Goal: Task Accomplishment & Management: Complete application form

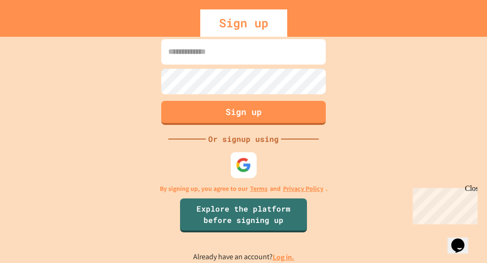
click at [243, 163] on img at bounding box center [244, 165] width 16 height 16
click at [268, 52] on input at bounding box center [243, 51] width 165 height 25
type input "**********"
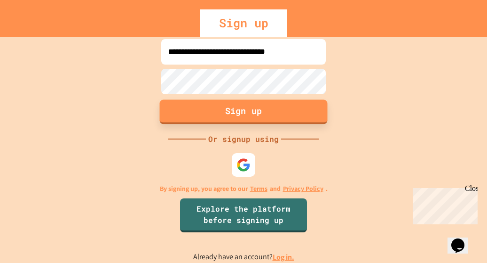
click at [243, 113] on button "Sign up" at bounding box center [244, 111] width 168 height 24
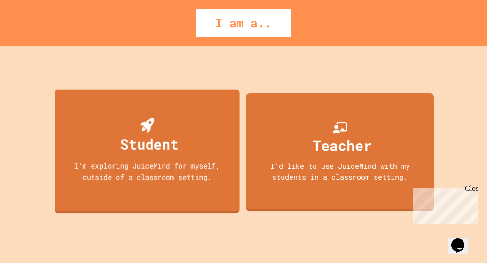
click at [194, 168] on div "I'm exploring JuiceMind for myself, outside of a classroom setting." at bounding box center [147, 171] width 167 height 22
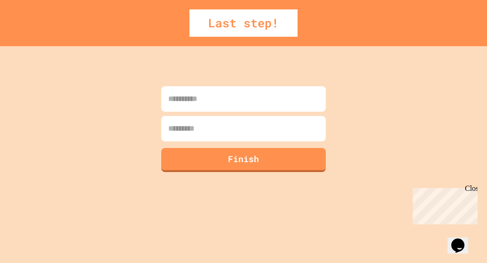
click at [235, 98] on input at bounding box center [243, 98] width 165 height 25
type input "**********"
drag, startPoint x: 210, startPoint y: 136, endPoint x: 217, endPoint y: 132, distance: 8.0
click at [217, 132] on input at bounding box center [243, 128] width 165 height 25
type input "*******"
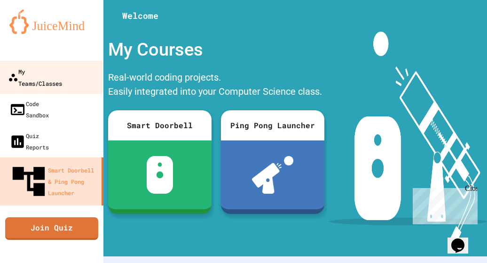
click at [56, 78] on link "My Teams/Classes" at bounding box center [52, 77] width 107 height 33
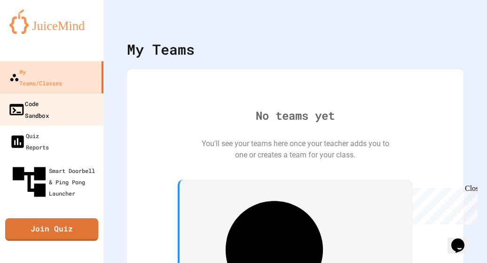
click at [37, 97] on div "Code Sandbox" at bounding box center [28, 108] width 41 height 23
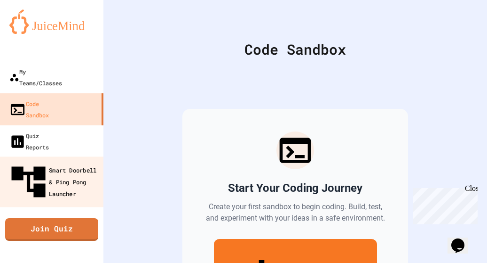
click at [53, 161] on div "Smart Doorbell & Ping Pong Launcher" at bounding box center [54, 181] width 93 height 41
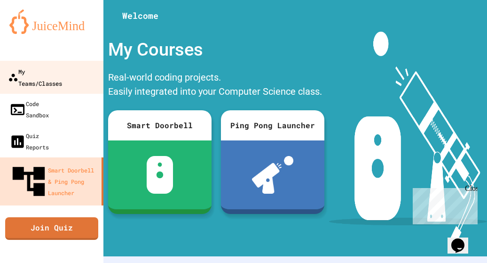
click at [37, 76] on div "My Teams/Classes" at bounding box center [35, 76] width 54 height 23
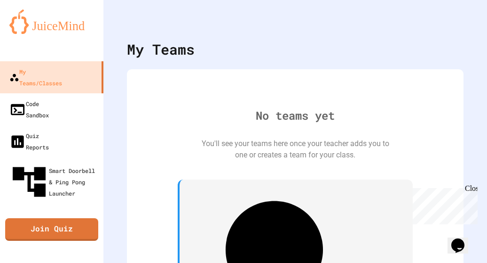
click at [474, 188] on div "Close" at bounding box center [471, 190] width 12 height 12
click at [479, 112] on div "My Teams No teams yet You'll see your teams here once your teacher adds you to …" at bounding box center [296, 131] width 384 height 263
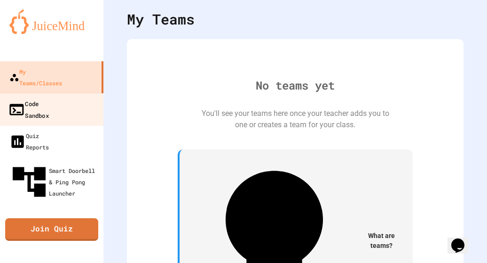
click at [15, 99] on link "Code Sandbox" at bounding box center [52, 109] width 107 height 33
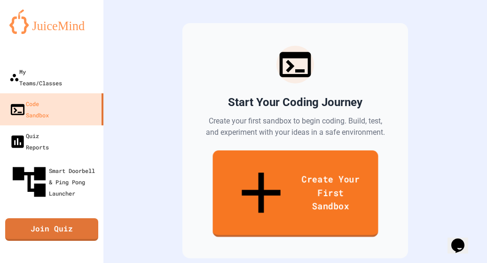
scroll to position [88, 0]
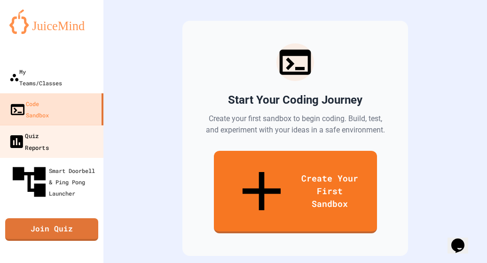
click at [47, 129] on div "Quiz Reports" at bounding box center [28, 140] width 41 height 23
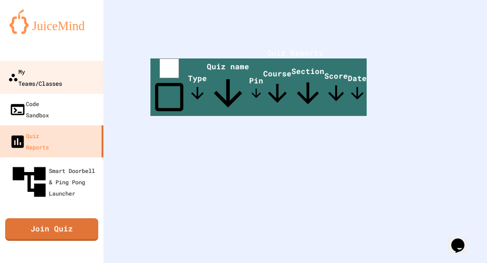
click at [80, 69] on link "My Teams/Classes" at bounding box center [52, 77] width 107 height 33
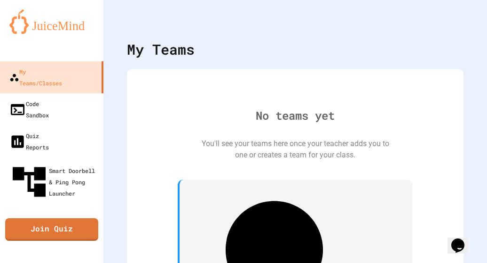
click at [49, 23] on img at bounding box center [51, 21] width 85 height 24
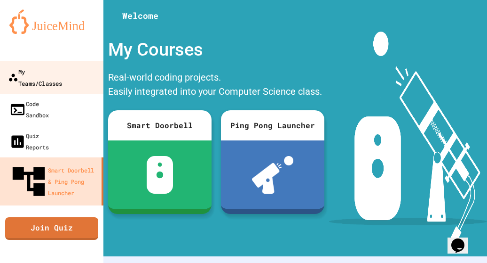
click at [58, 65] on div "My Teams/Classes" at bounding box center [35, 76] width 54 height 23
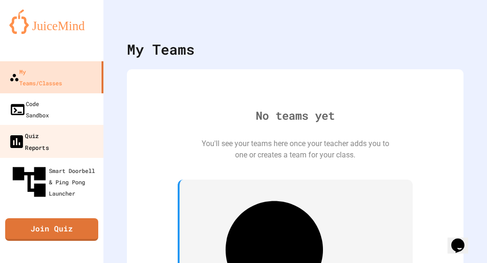
click at [45, 129] on div "Quiz Reports" at bounding box center [28, 140] width 41 height 23
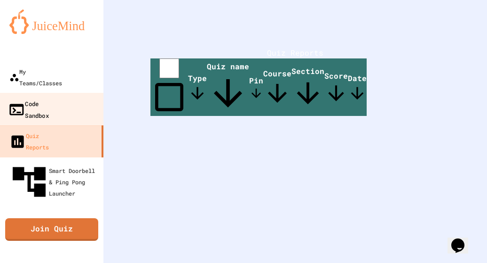
click at [49, 97] on div "Code Sandbox" at bounding box center [28, 108] width 41 height 23
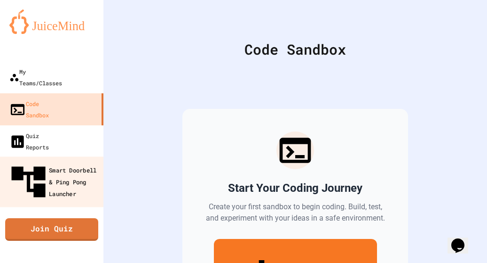
click at [52, 161] on div "Smart Doorbell & Ping Pong Launcher" at bounding box center [54, 181] width 93 height 41
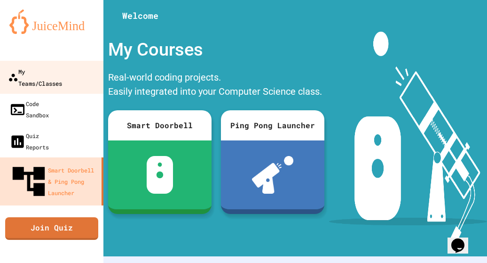
click at [54, 76] on div "My Teams/Classes" at bounding box center [35, 76] width 54 height 23
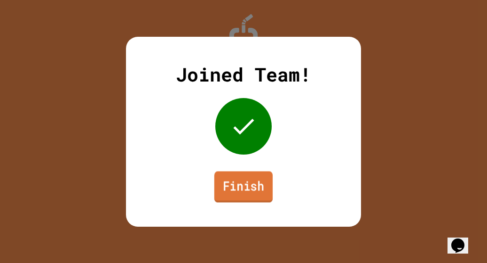
click at [245, 187] on link "Finish" at bounding box center [244, 186] width 58 height 31
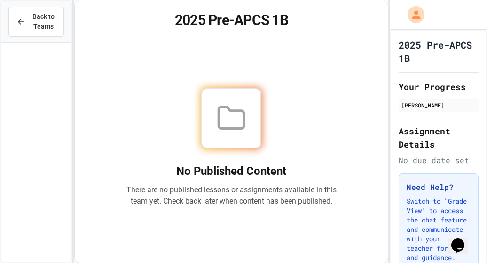
scroll to position [73, 0]
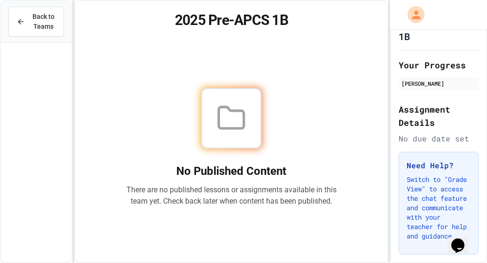
click at [242, 130] on icon at bounding box center [231, 118] width 30 height 30
click at [43, 19] on span "Back to Teams" at bounding box center [43, 22] width 25 height 20
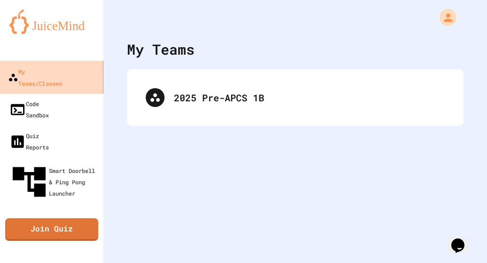
click at [53, 66] on div "My Teams/Classes" at bounding box center [35, 76] width 54 height 23
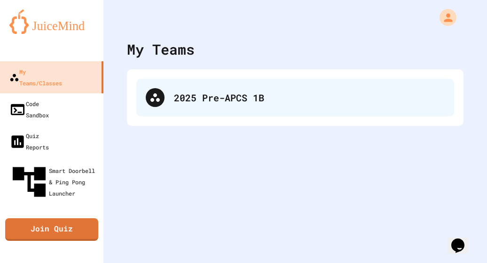
click at [150, 105] on div at bounding box center [155, 97] width 19 height 19
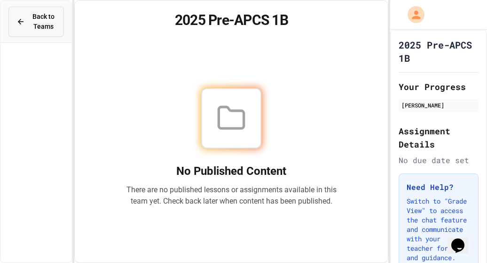
click at [38, 26] on span "Back to Teams" at bounding box center [43, 22] width 25 height 20
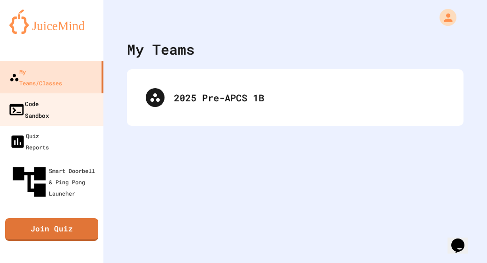
click at [49, 97] on div "Code Sandbox" at bounding box center [28, 108] width 41 height 23
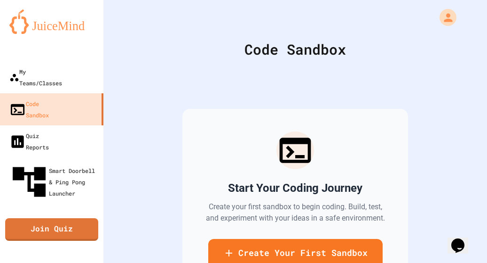
scroll to position [88, 0]
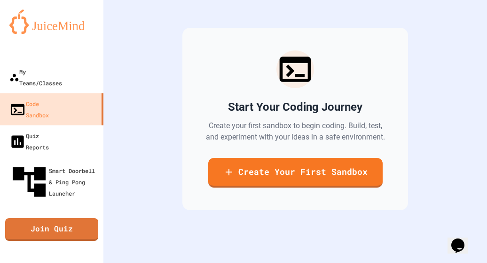
click at [246, 111] on div "Start Your Coding Journey Create your first sandbox to begin coding. Build, tes…" at bounding box center [296, 119] width 226 height 182
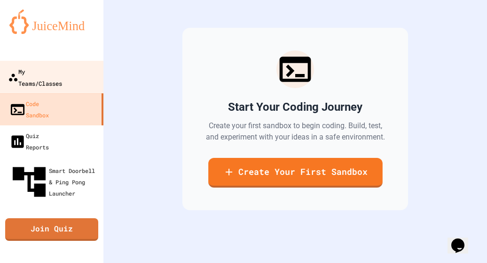
click at [39, 78] on link "My Teams/Classes" at bounding box center [52, 77] width 107 height 33
